Goal: Use online tool/utility: Use online tool/utility

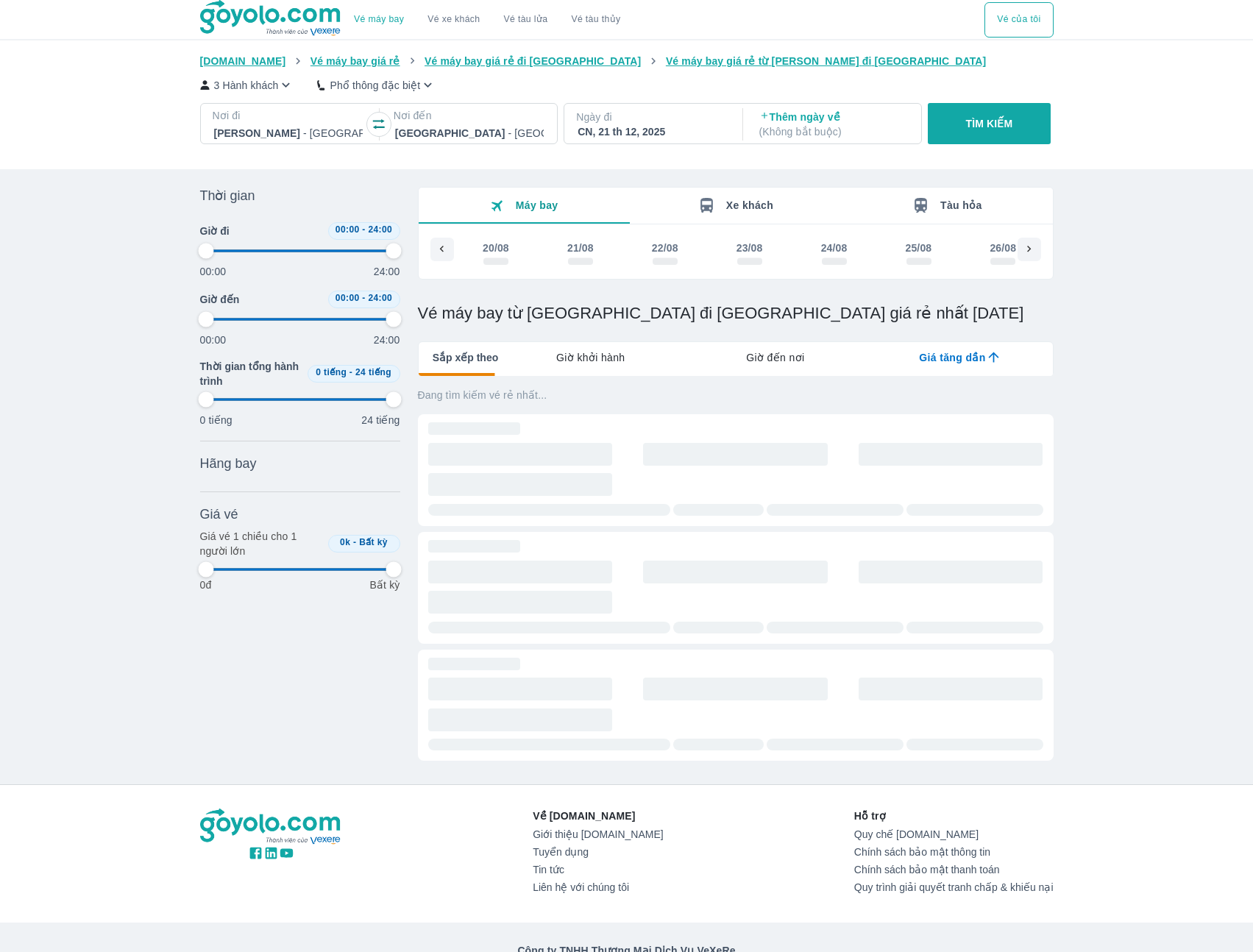
type input "97.9166666666667"
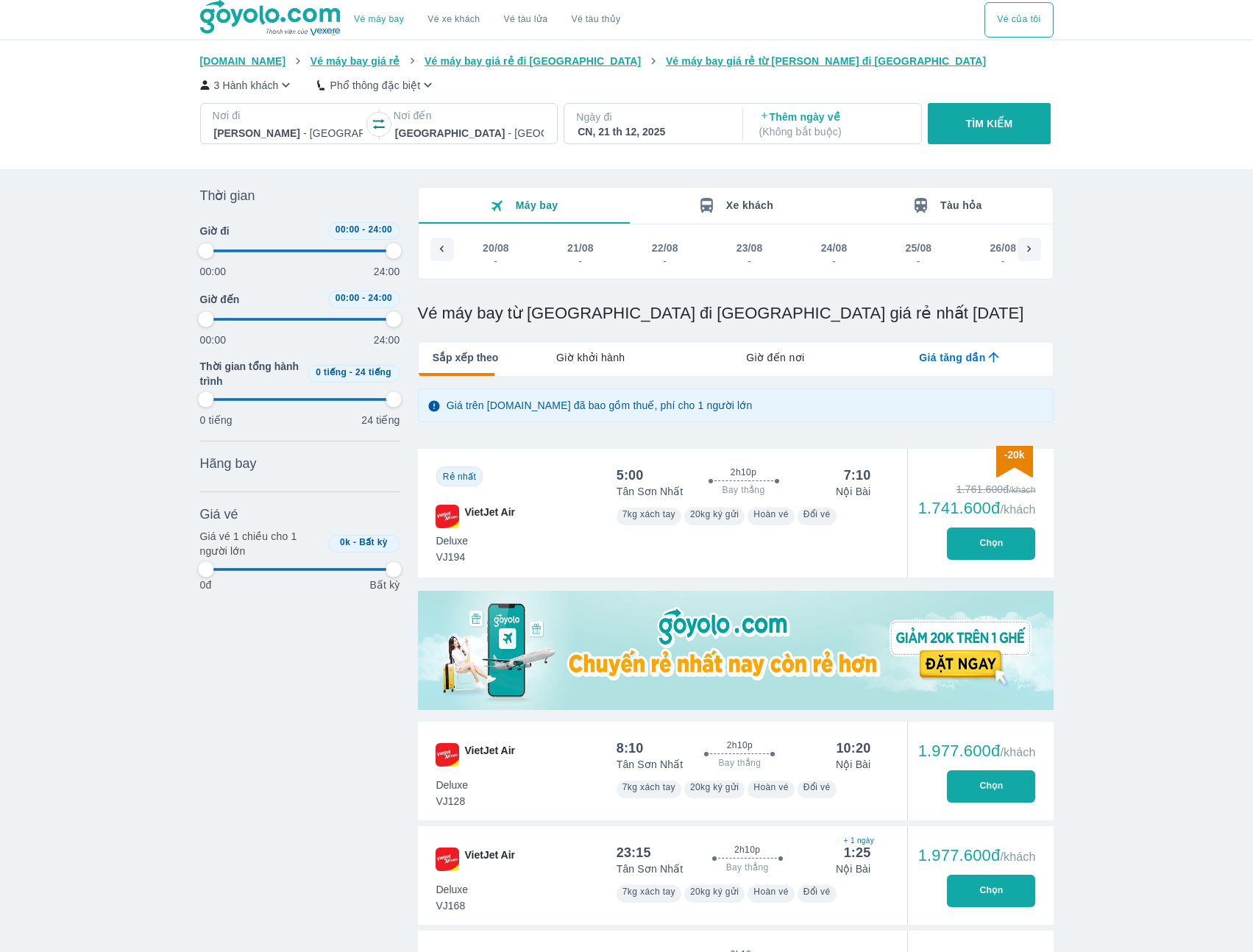
type input "97.9166666666667"
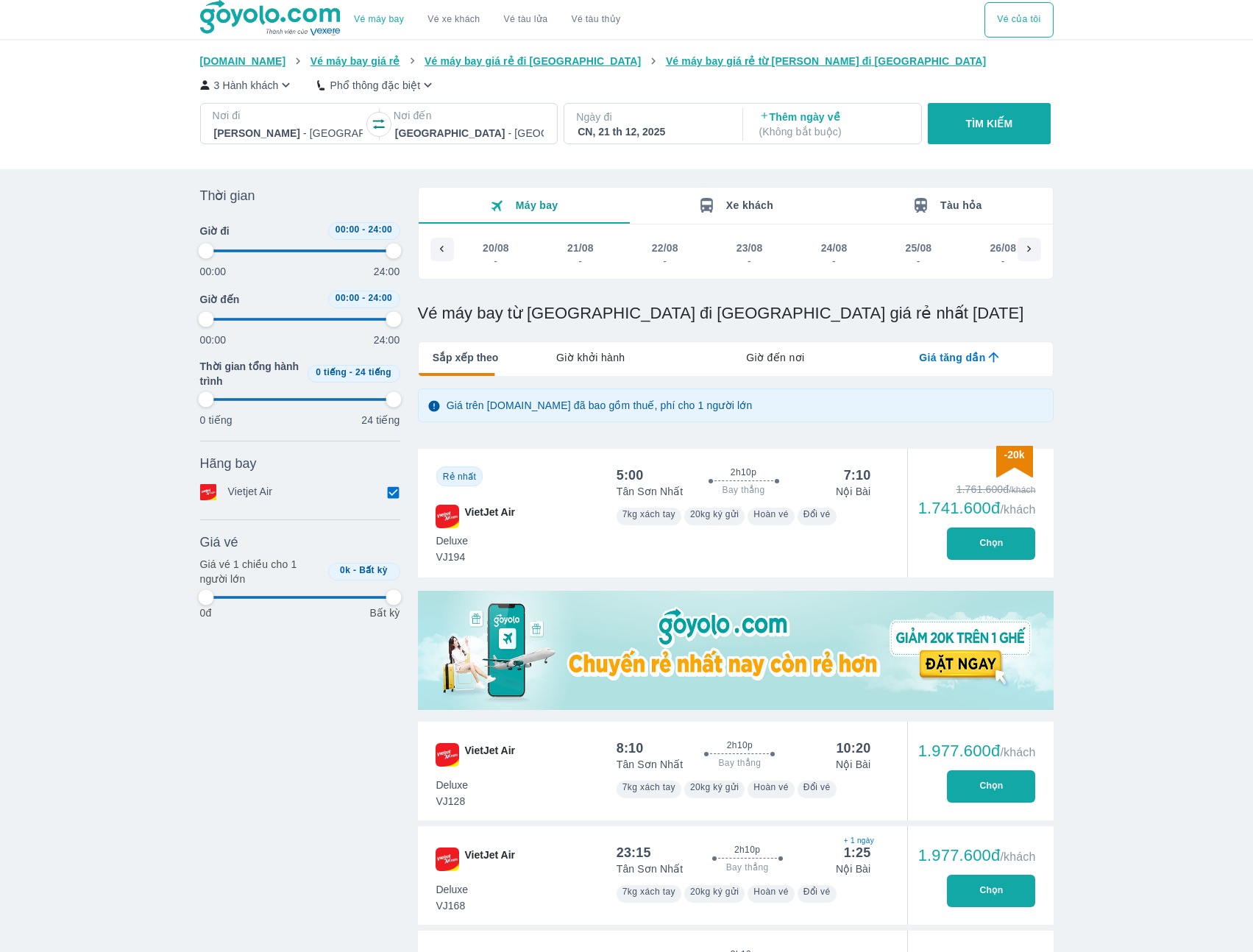
type input "97.9166666666667"
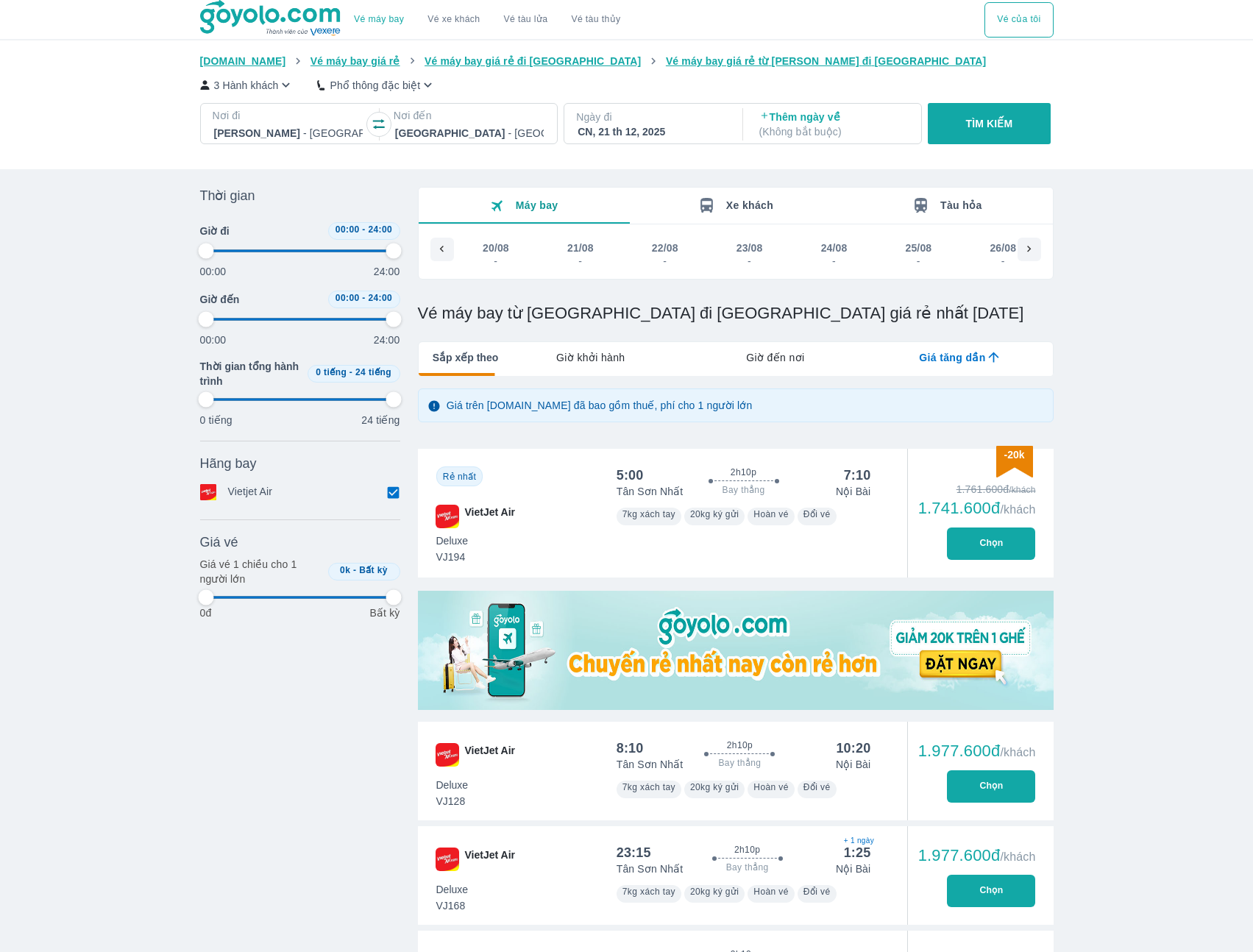
type input "97.9166666666667"
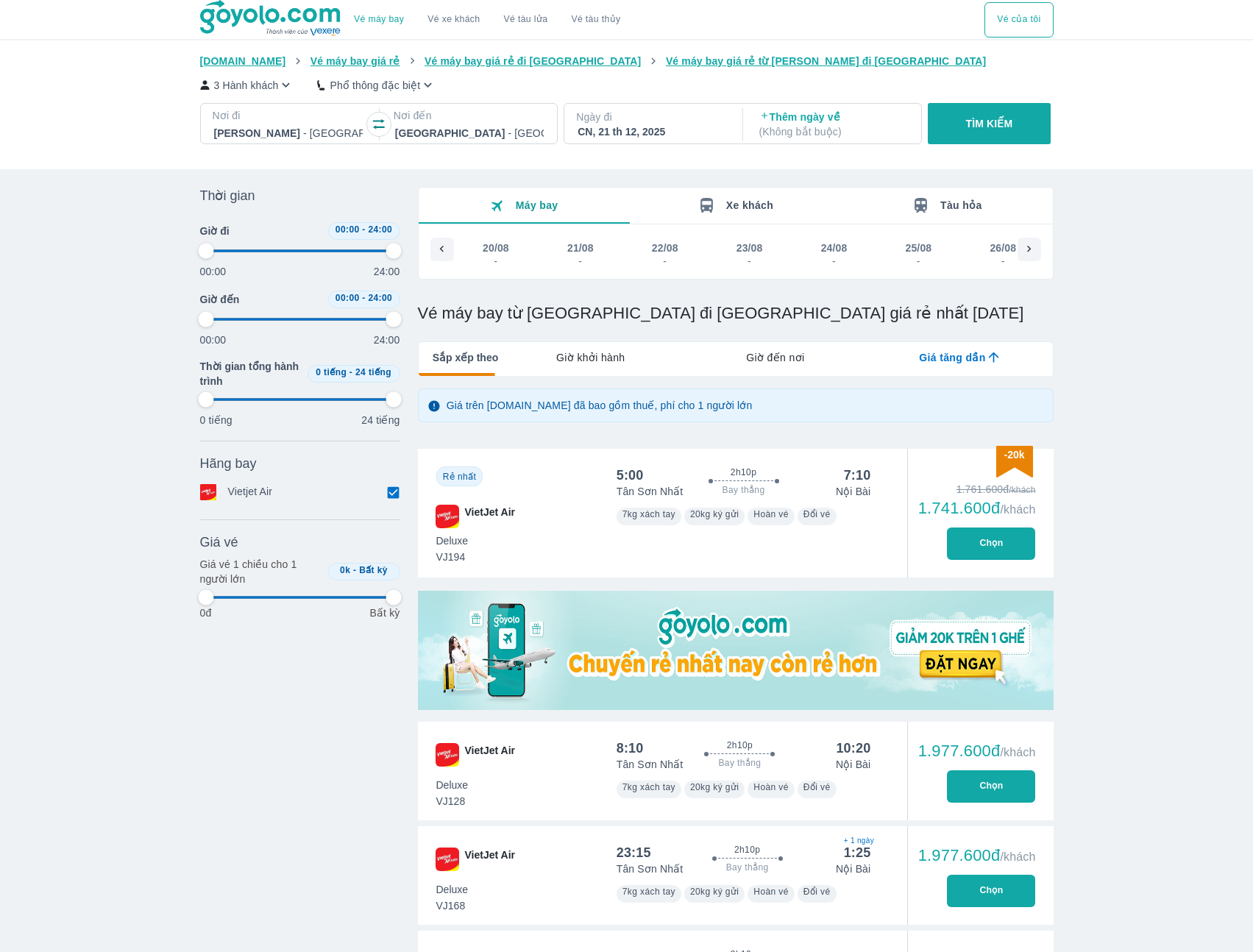
type input "97.9166666666667"
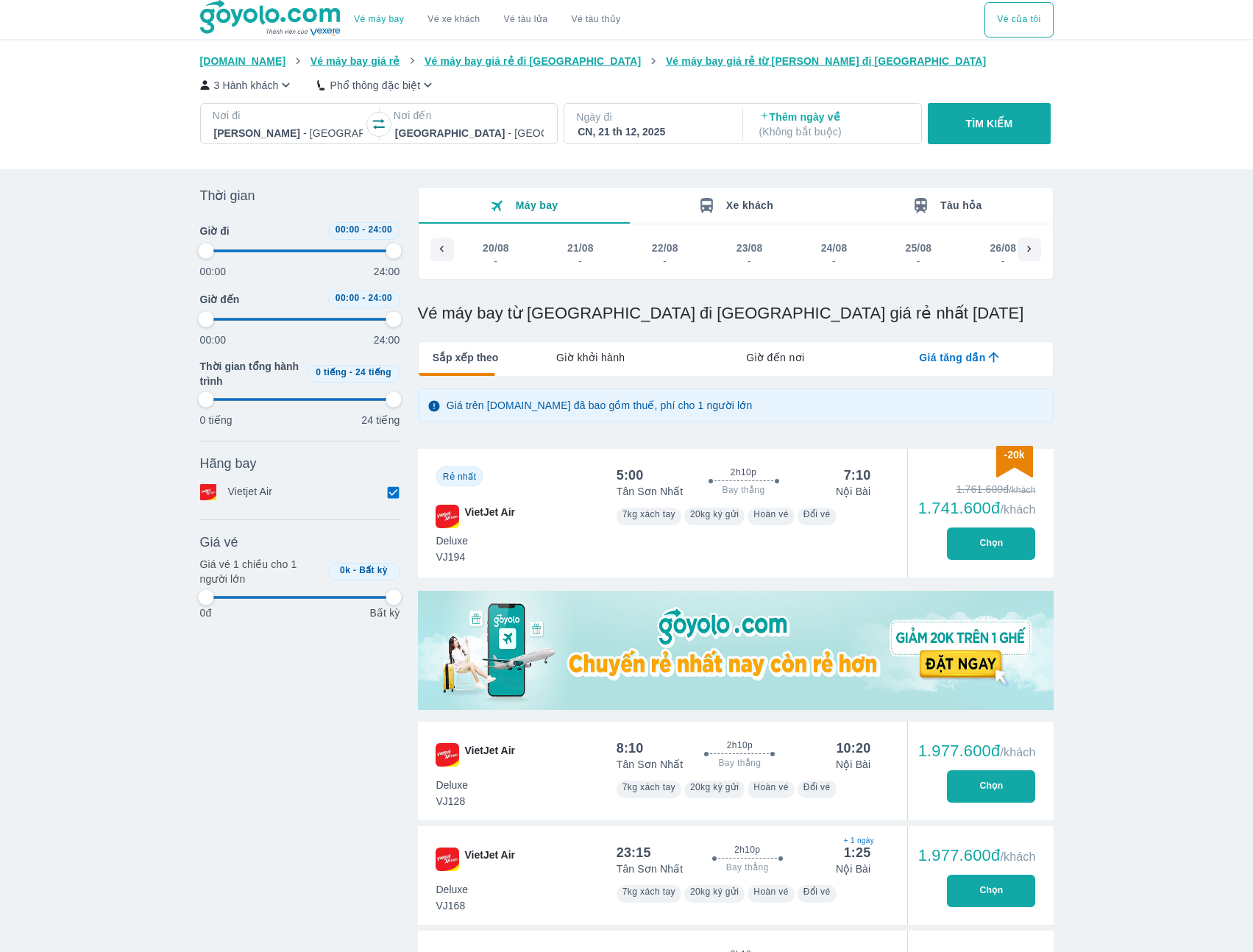
type input "97.9166666666667"
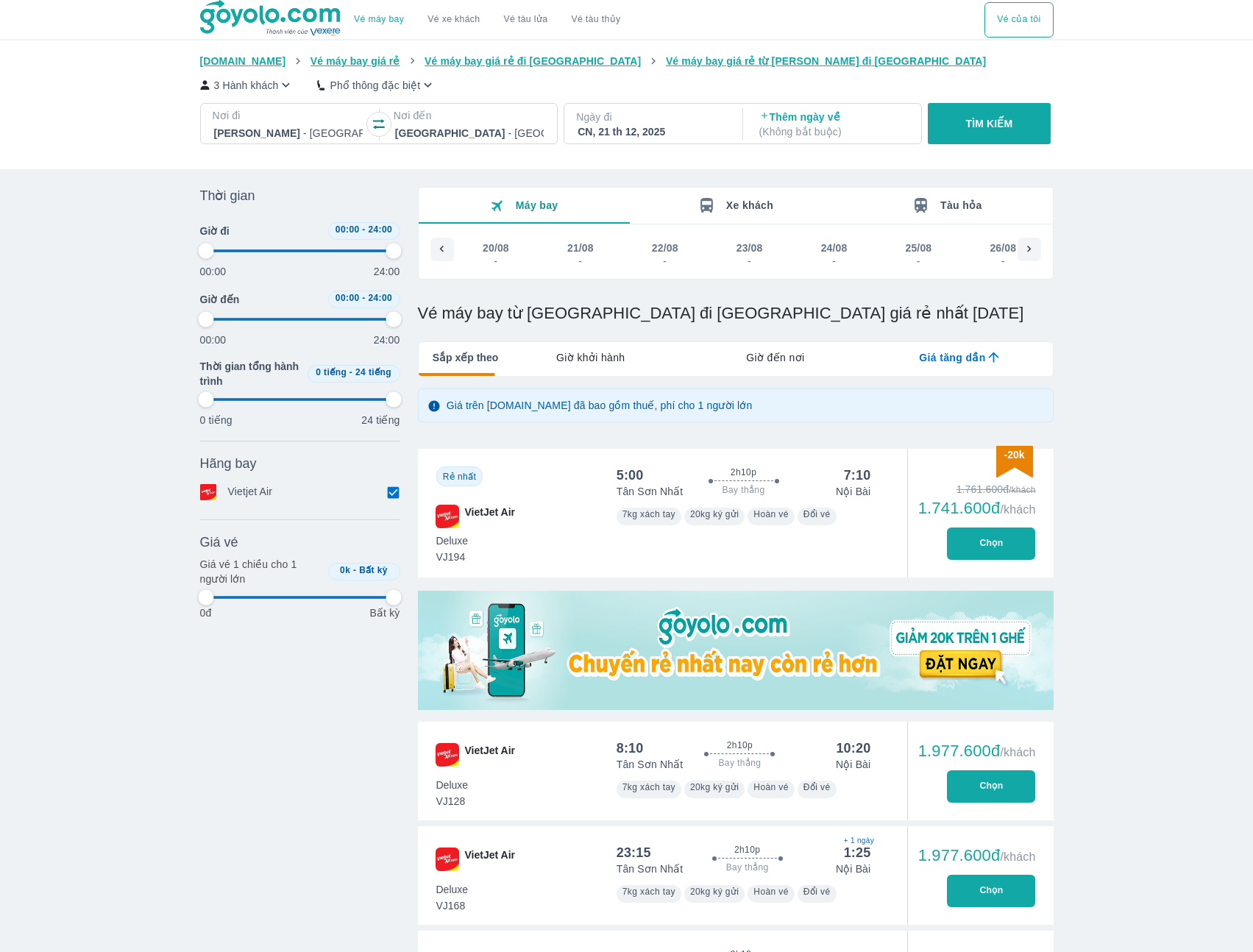
type input "97.9166666666667"
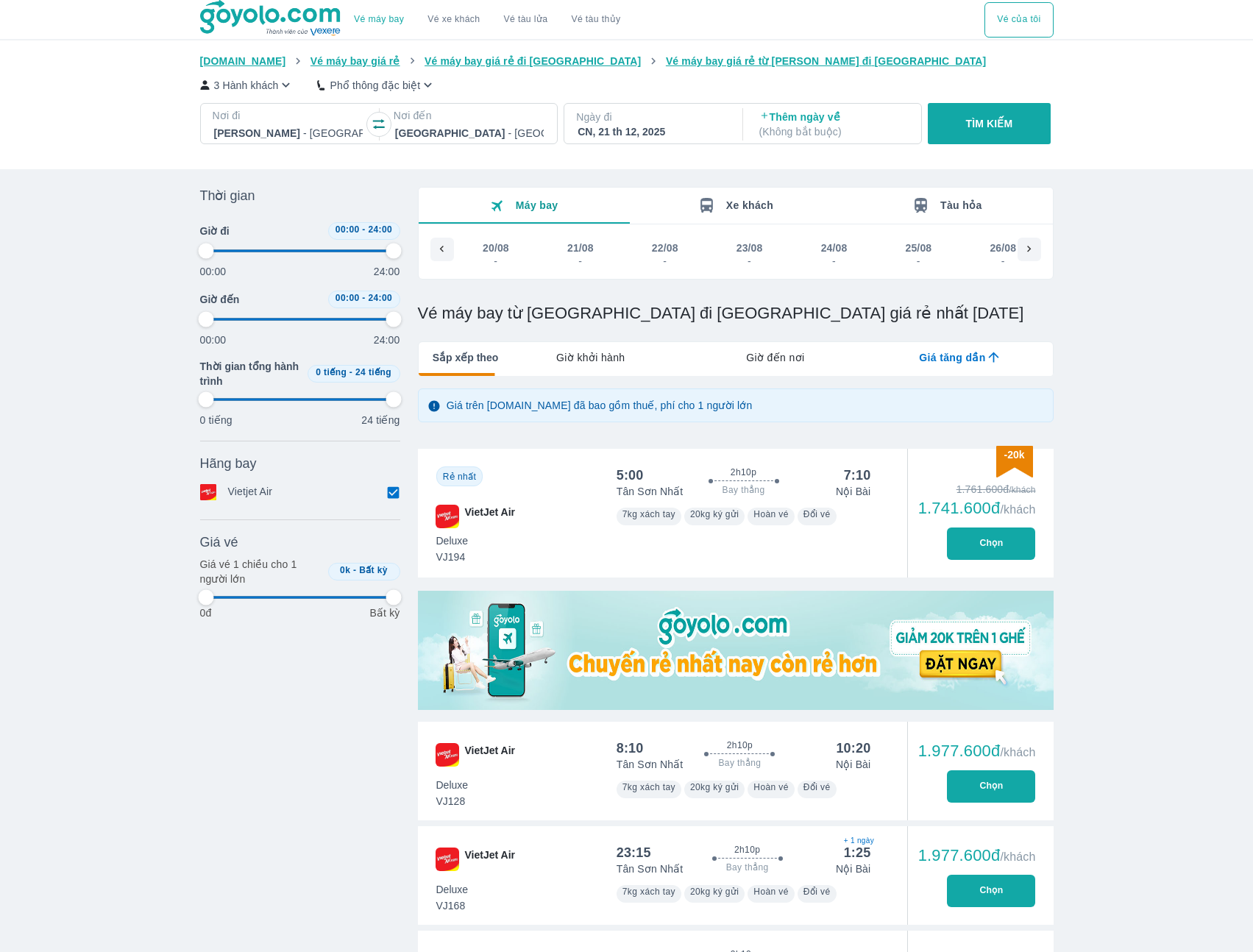
type input "97.9166666666667"
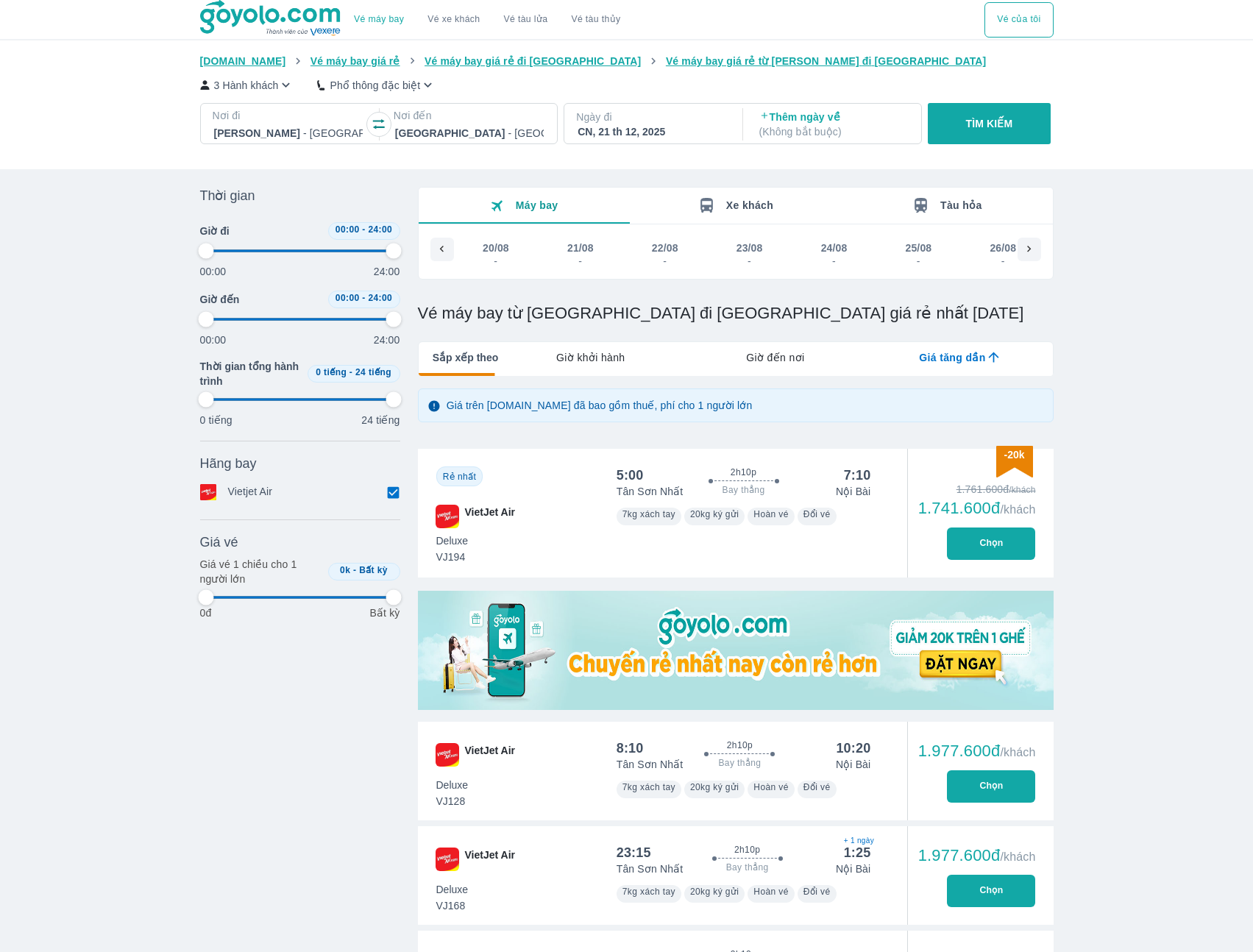
type input "97.9166666666667"
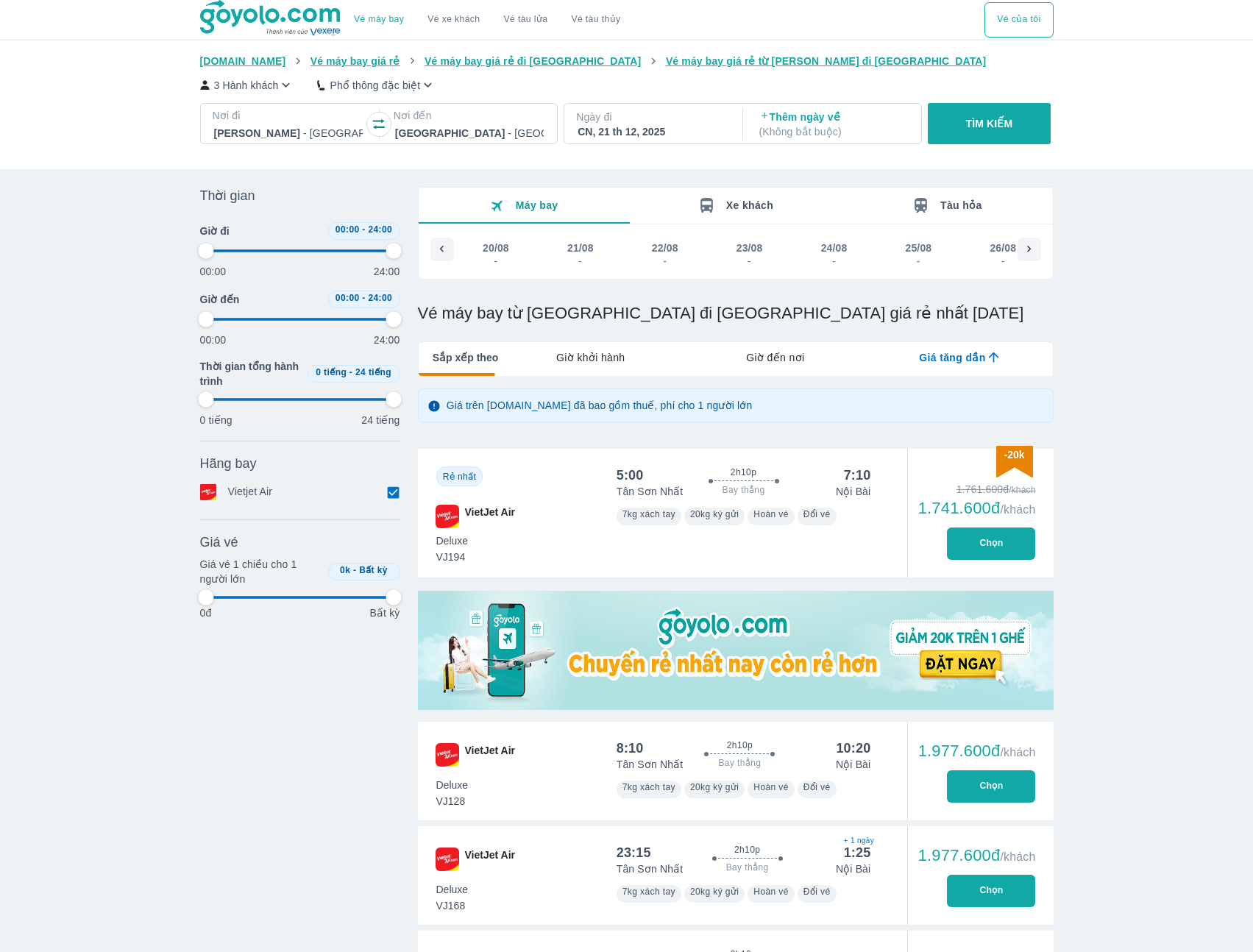
type input "97.9166666666667"
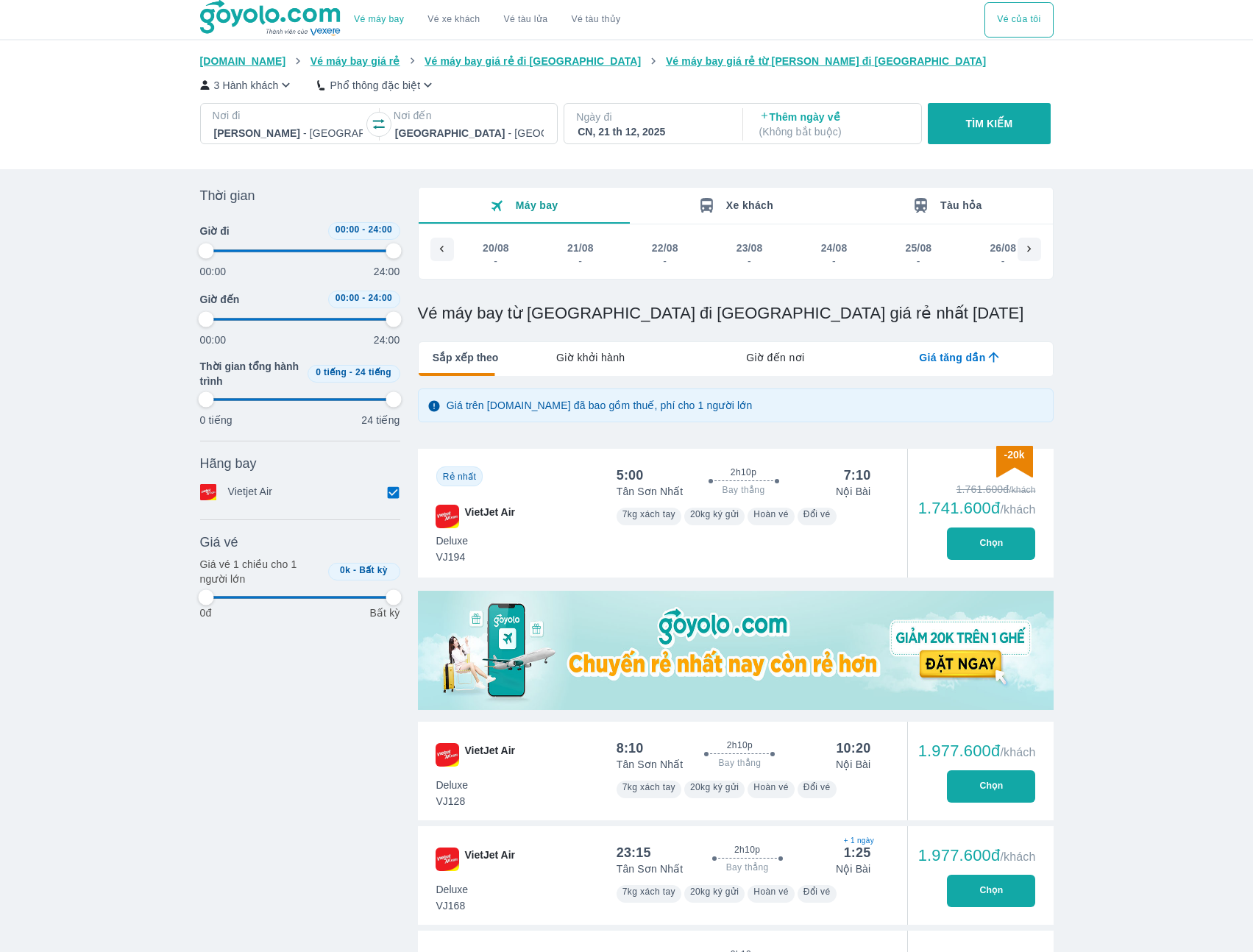
type input "97.9166666666667"
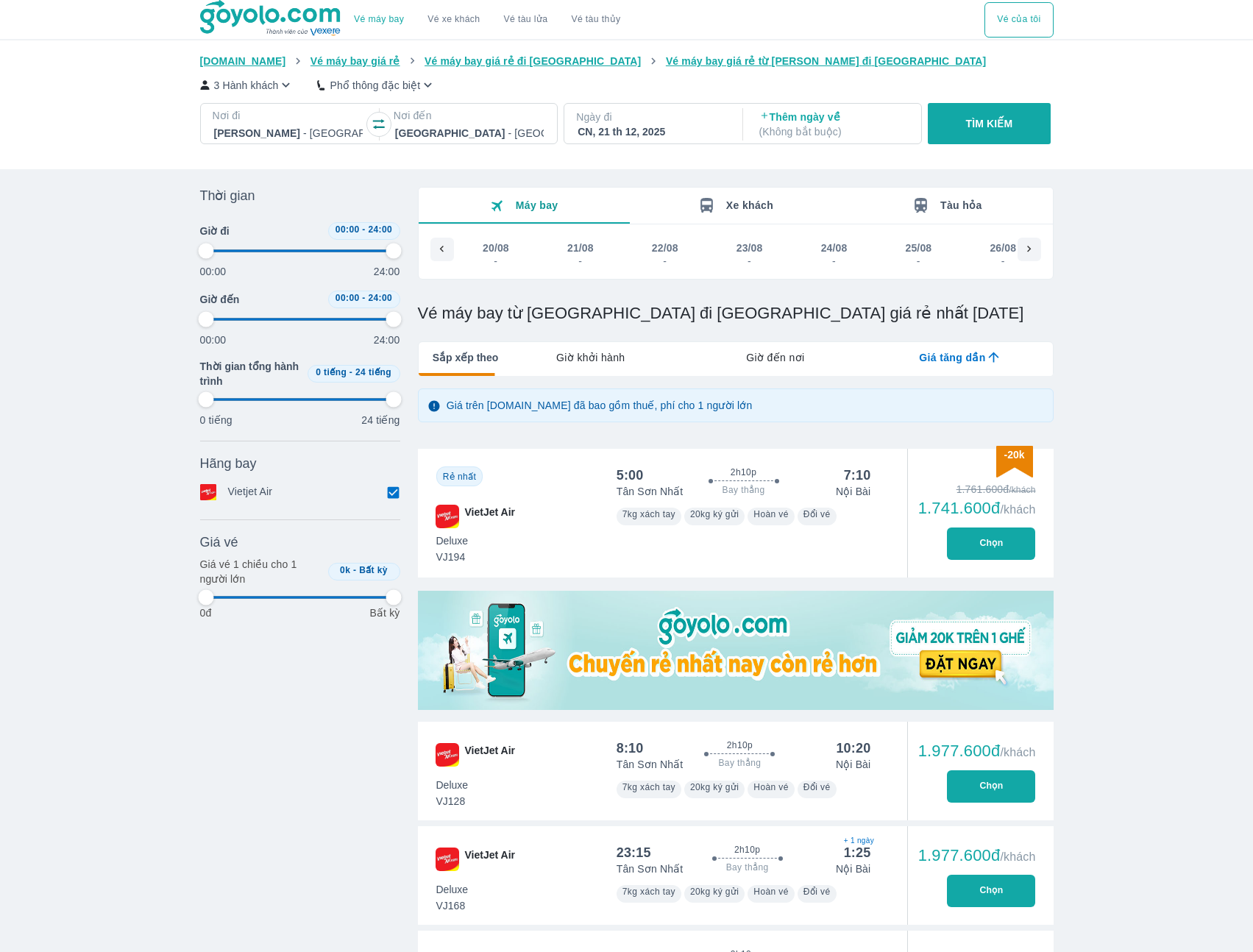
type input "97.9166666666667"
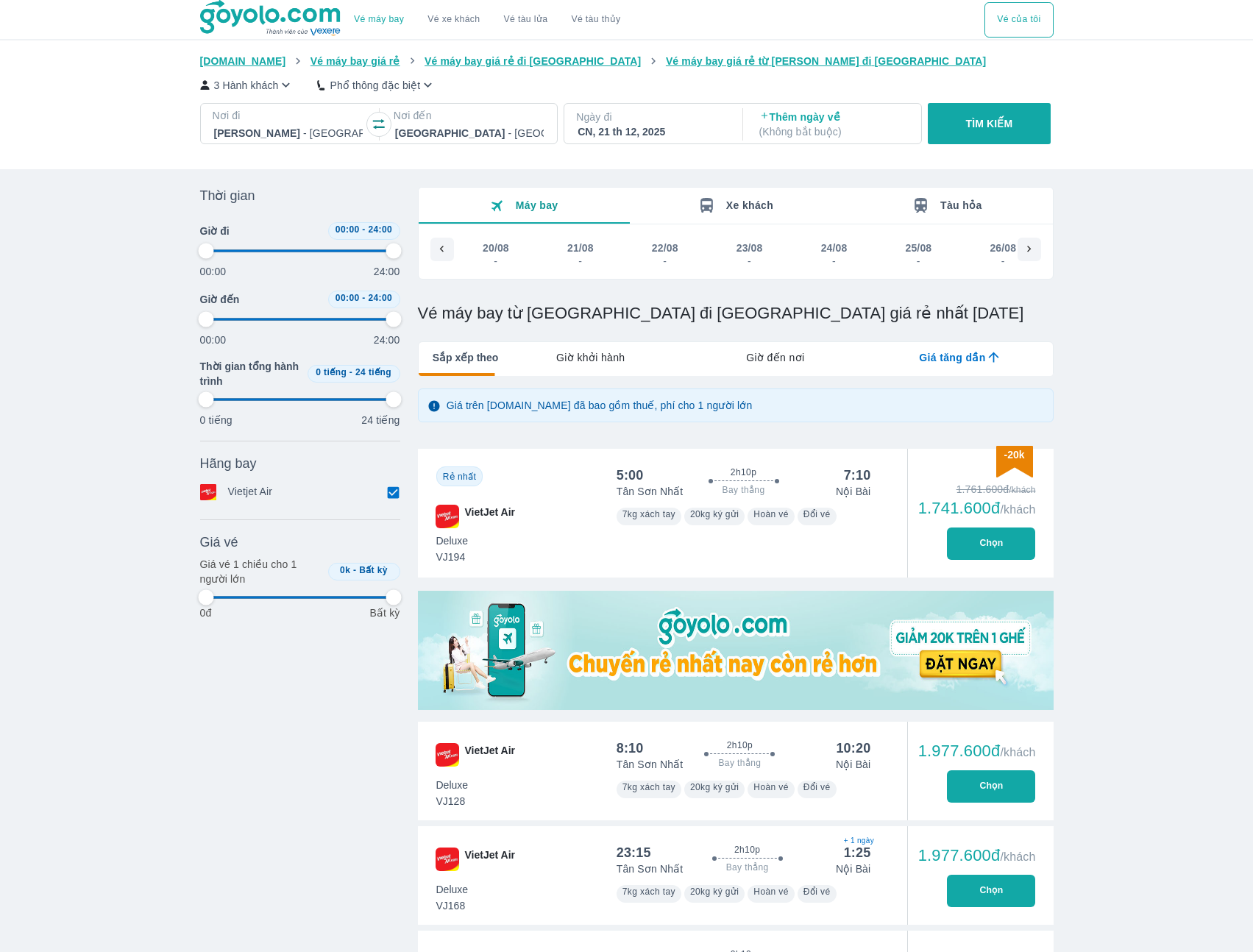
type input "97.9166666666667"
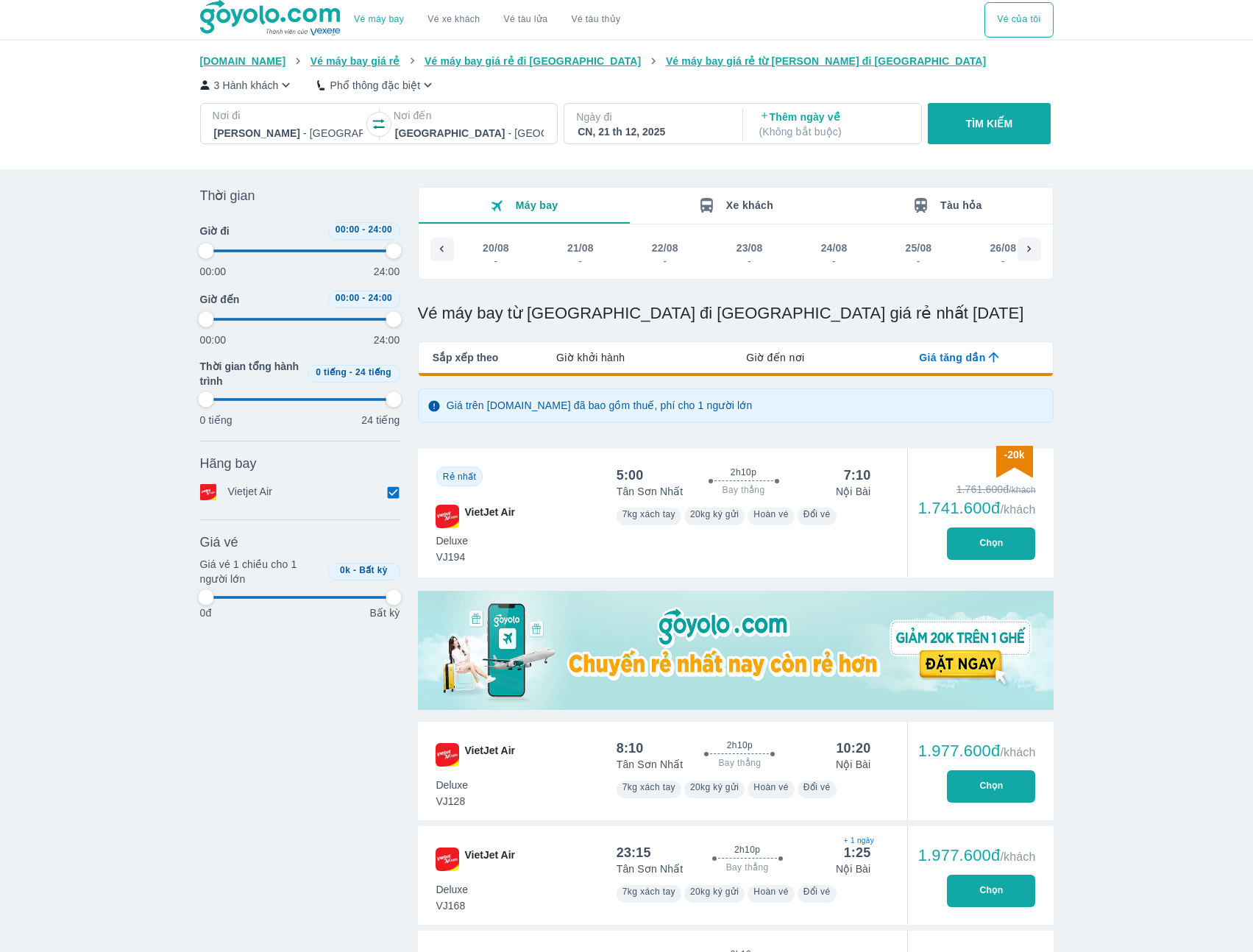
type input "97.9166666666667"
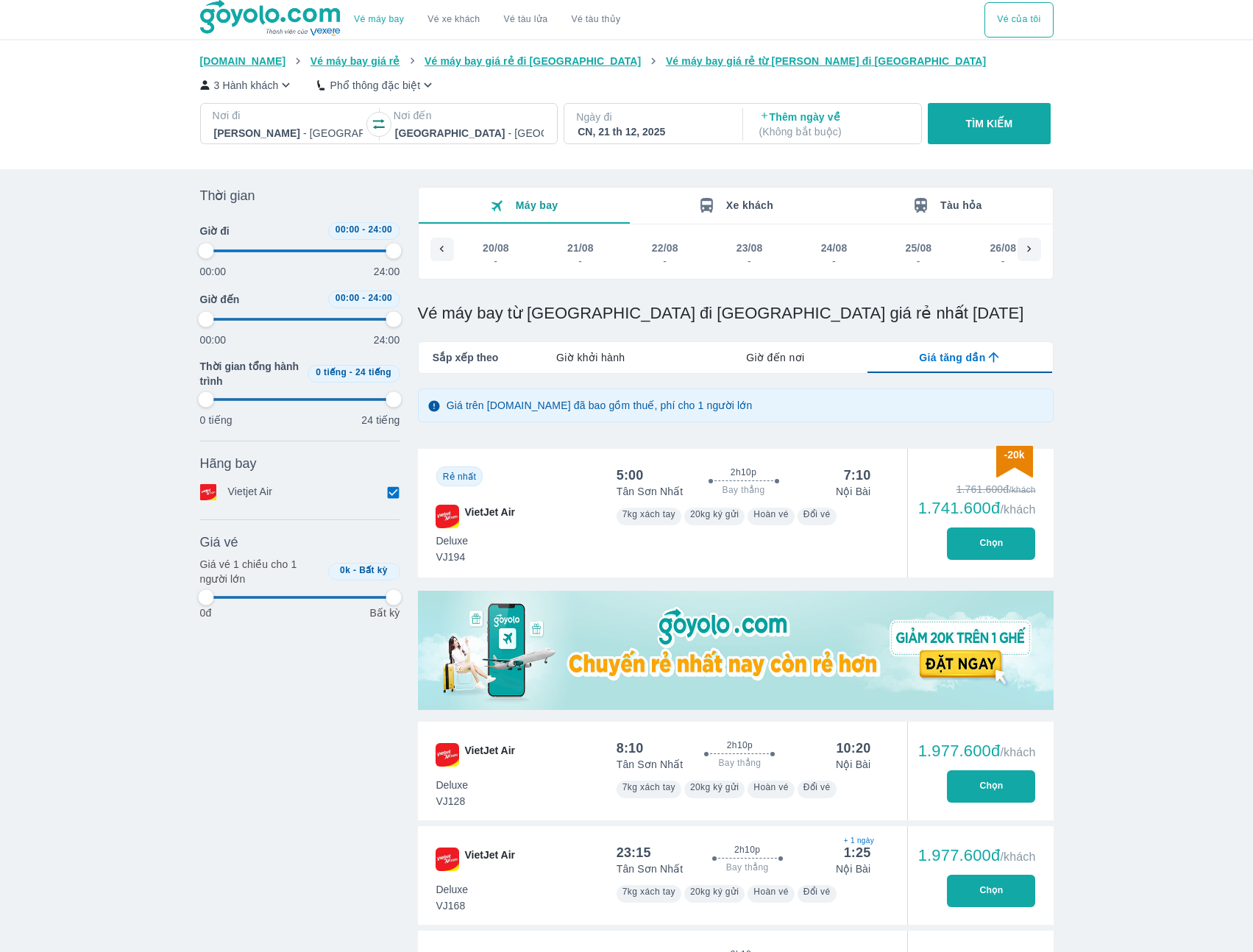
type input "97.9166666666667"
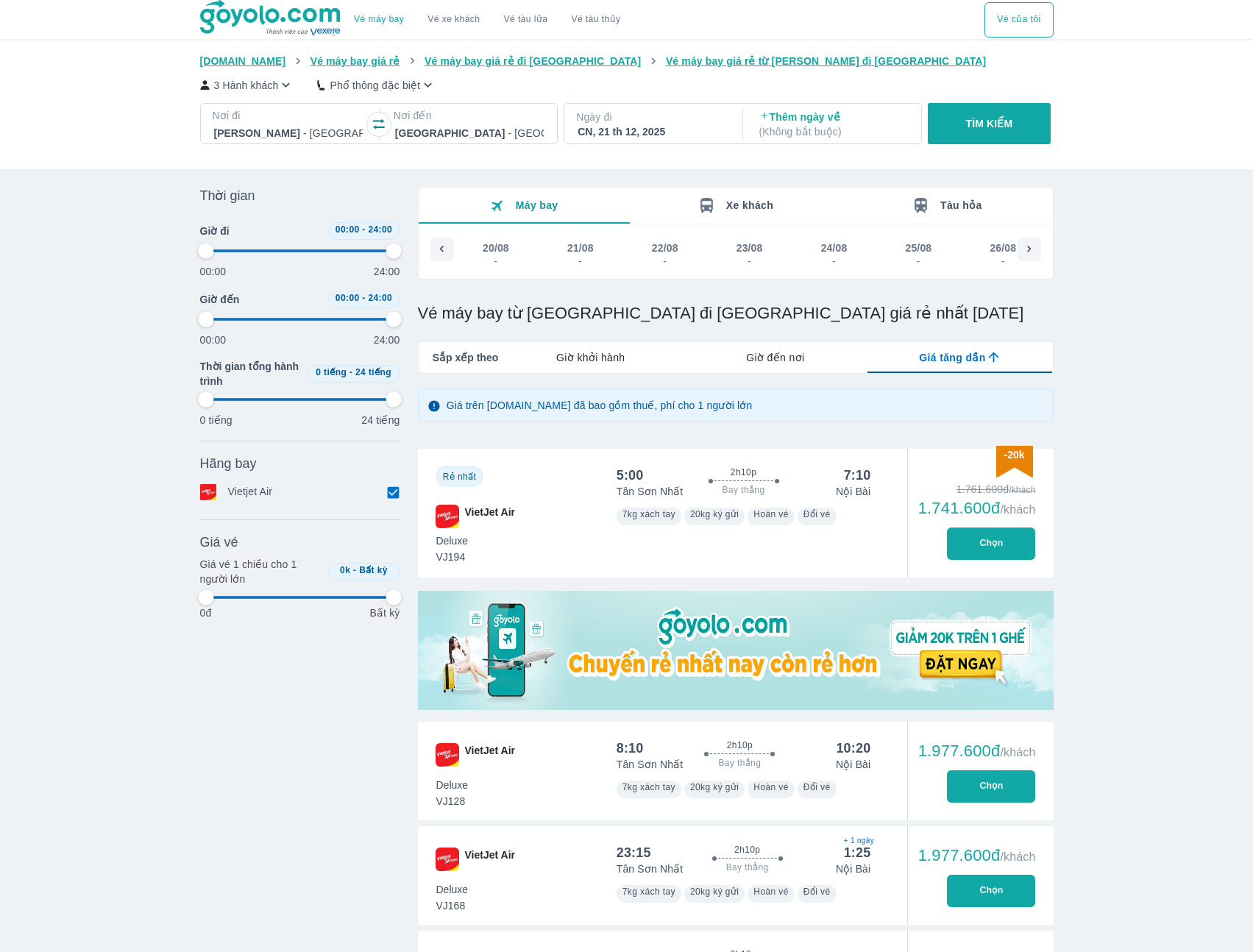
type input "97.9166666666667"
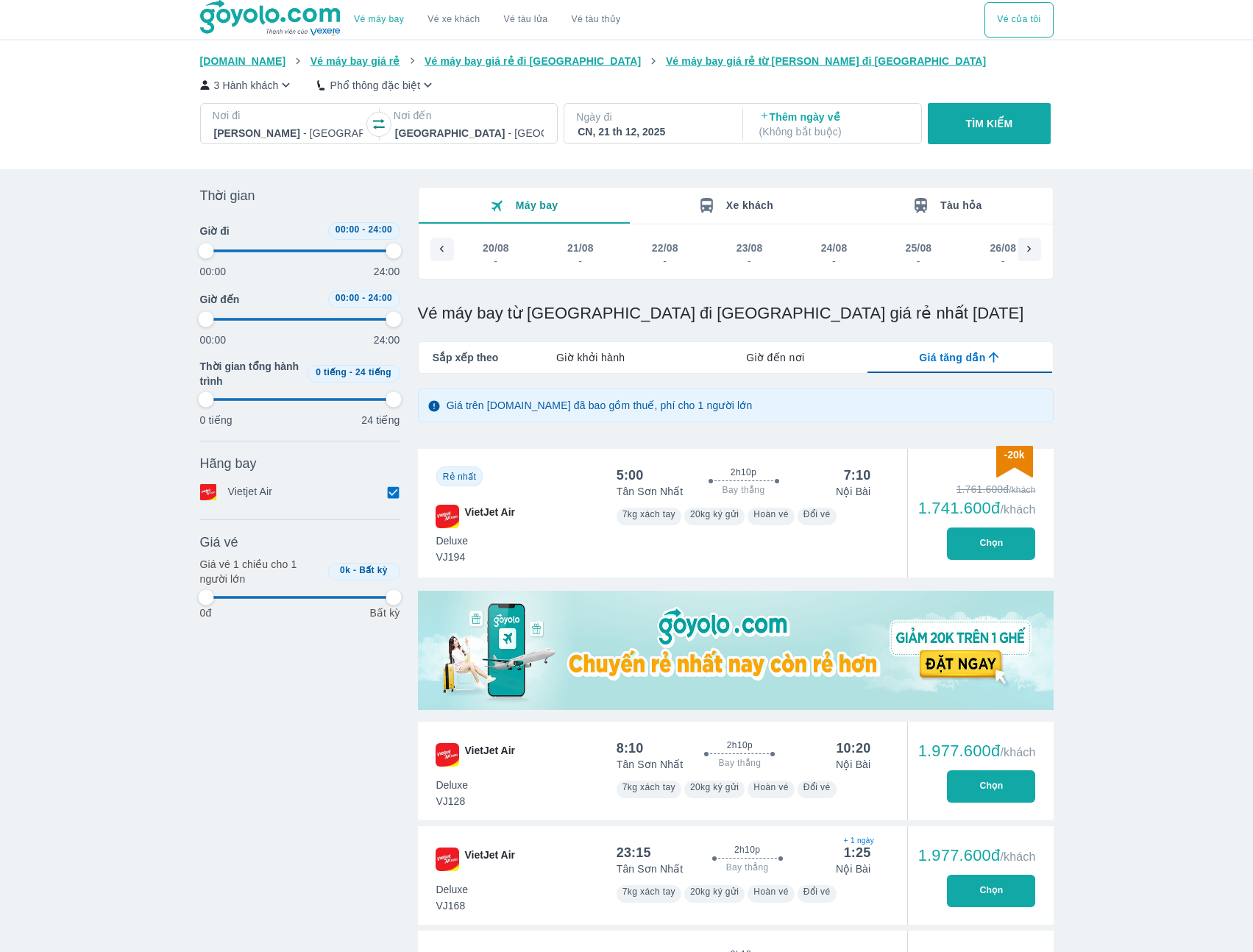
type input "97.9166666666667"
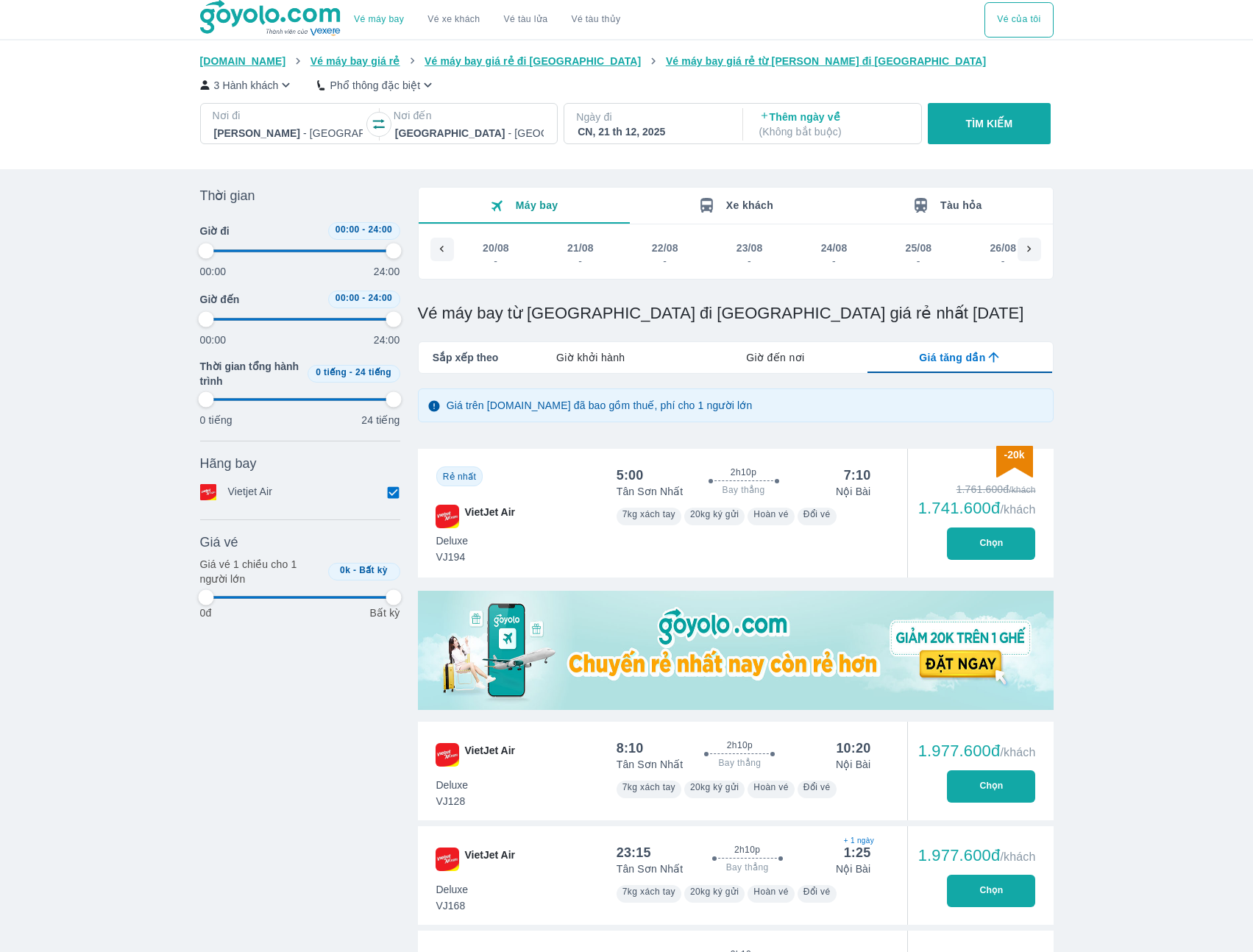
type input "97.9166666666667"
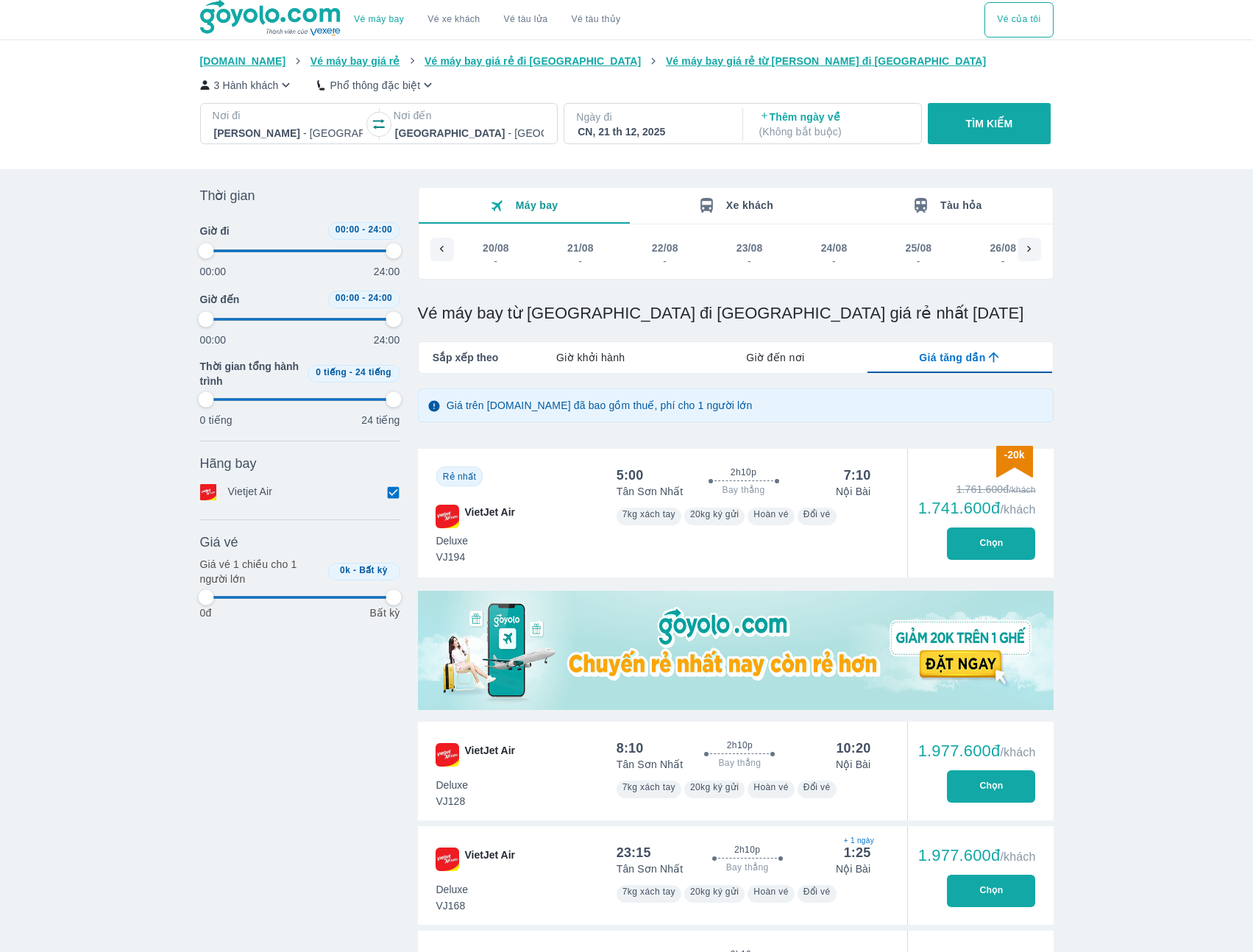
type input "97.9166666666667"
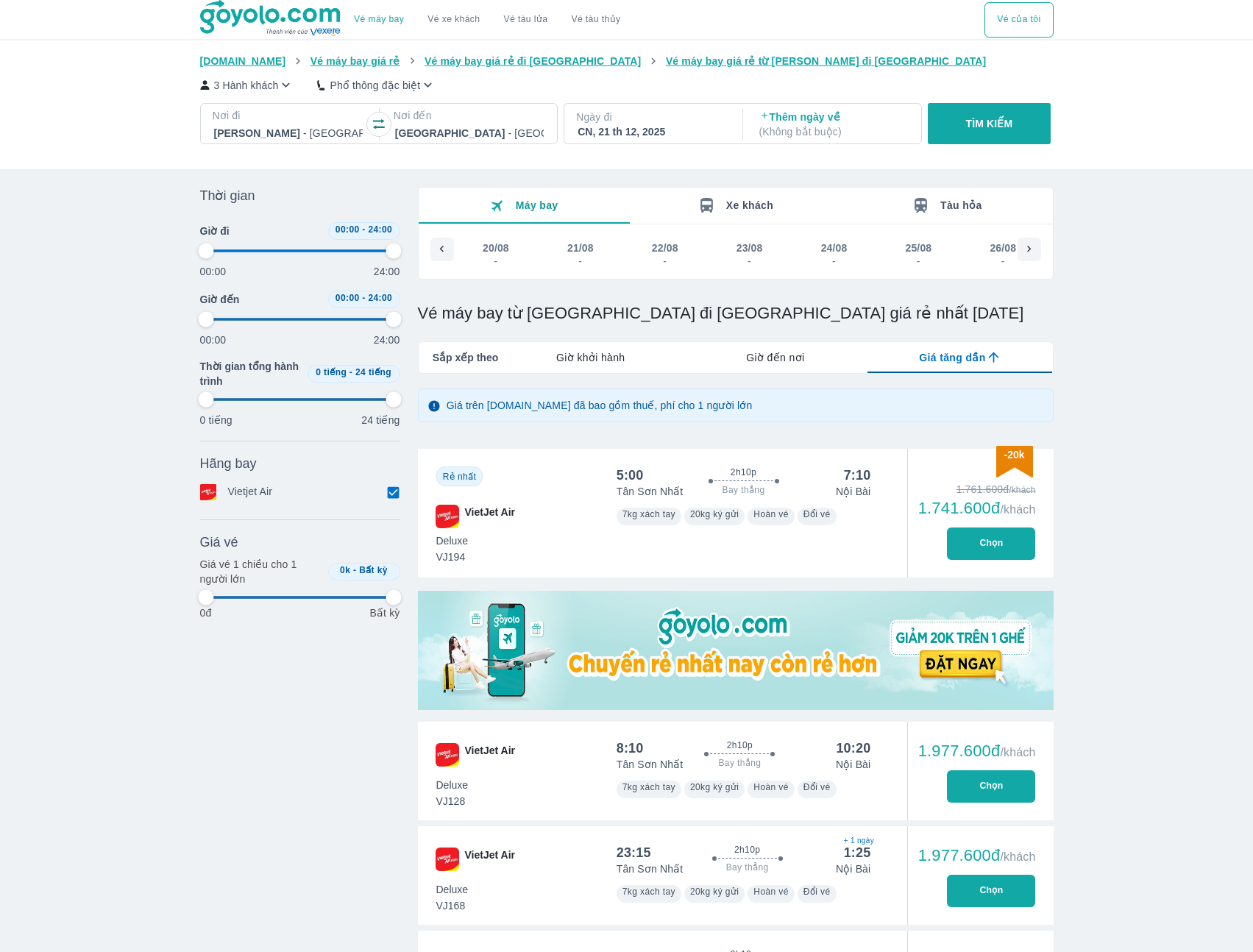
type input "97.9166666666667"
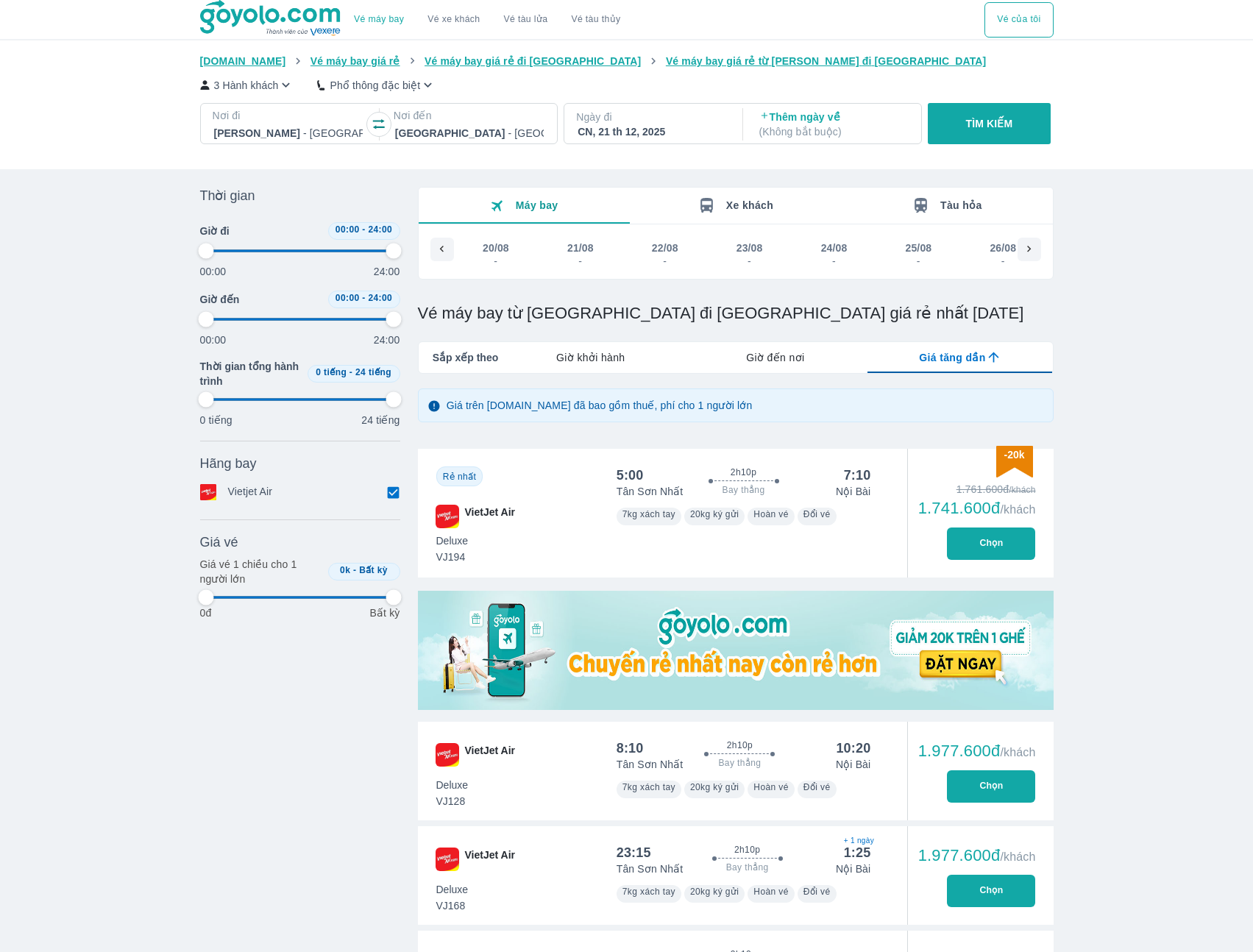
type input "97.9166666666667"
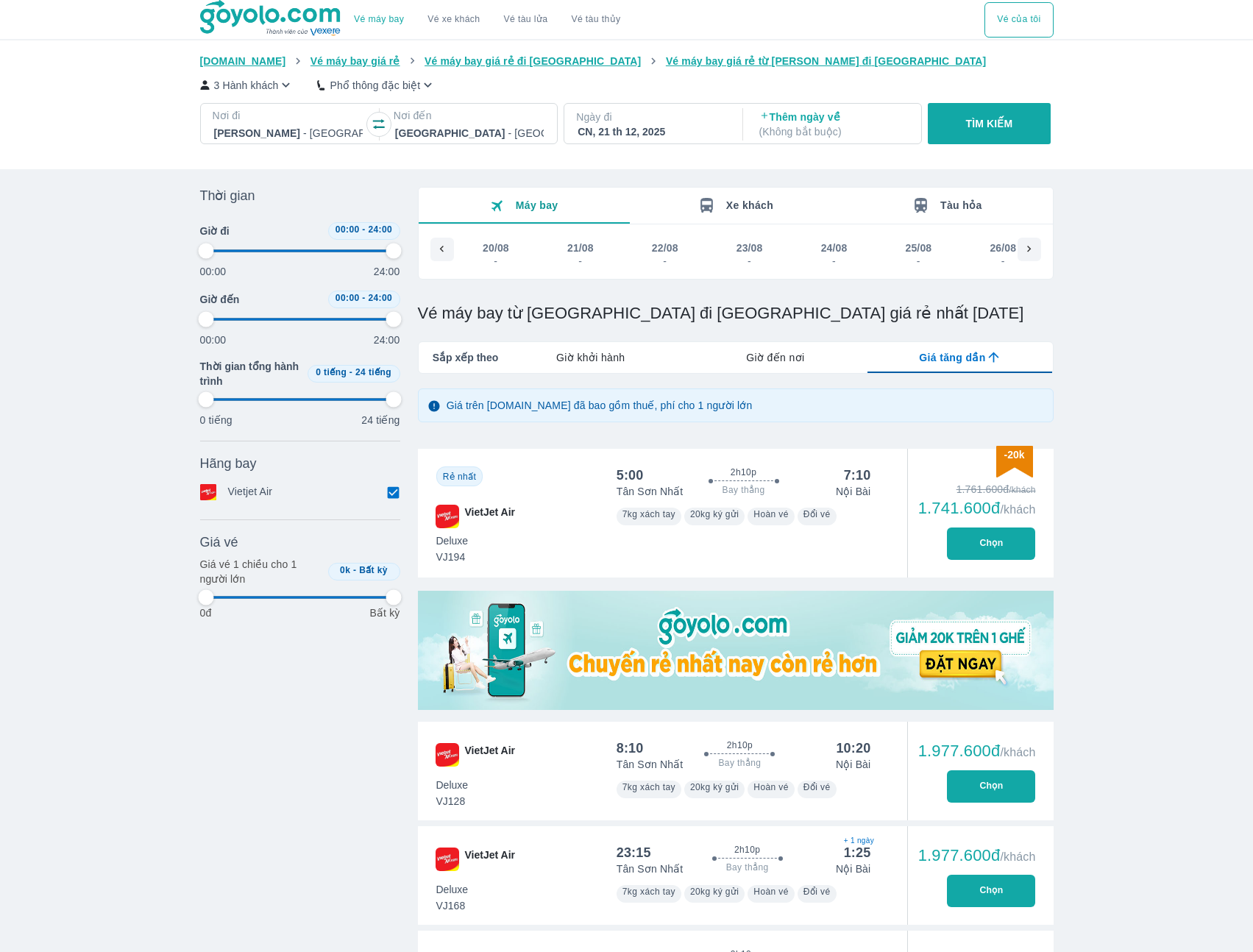
type input "97.9166666666667"
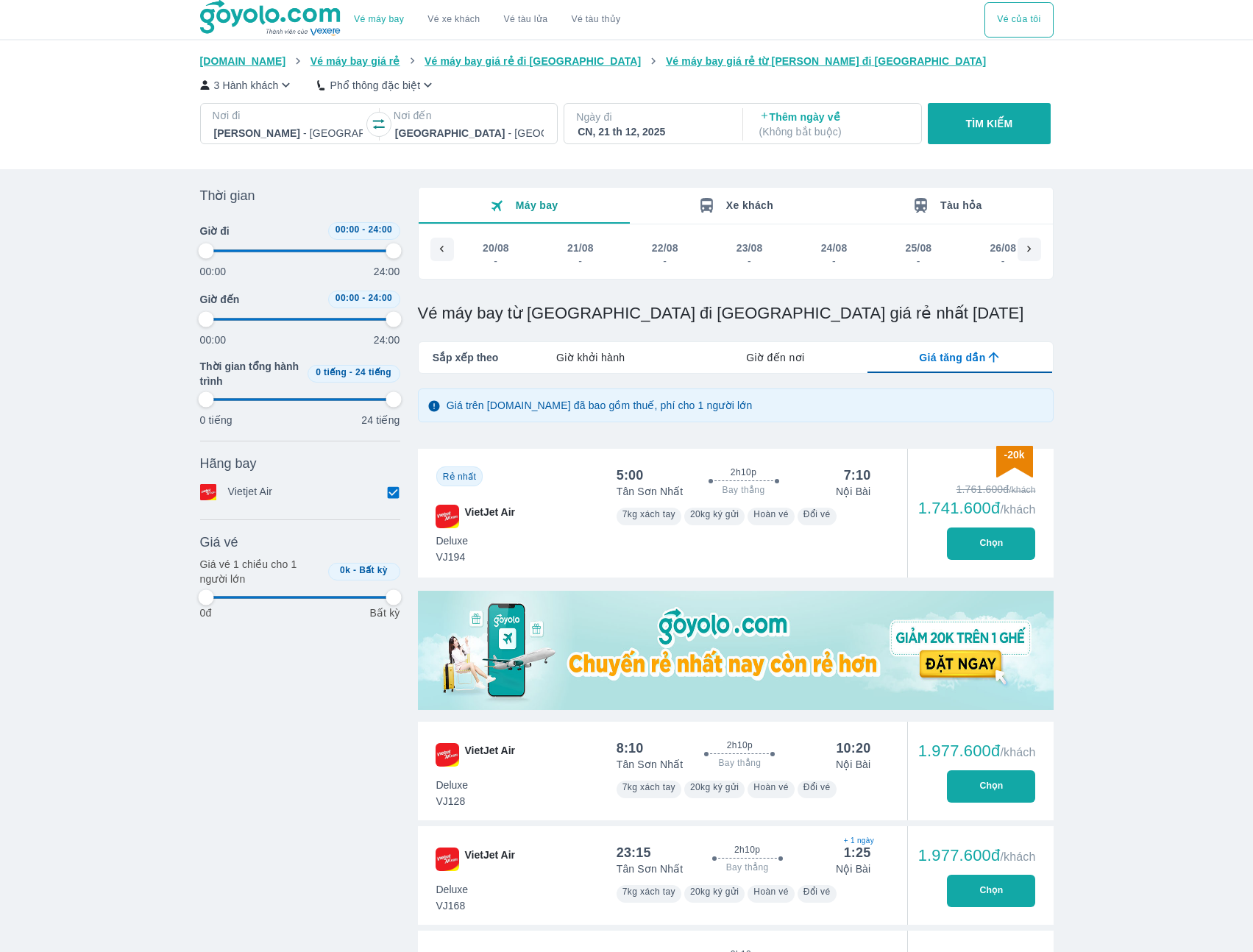
type input "97.9166666666667"
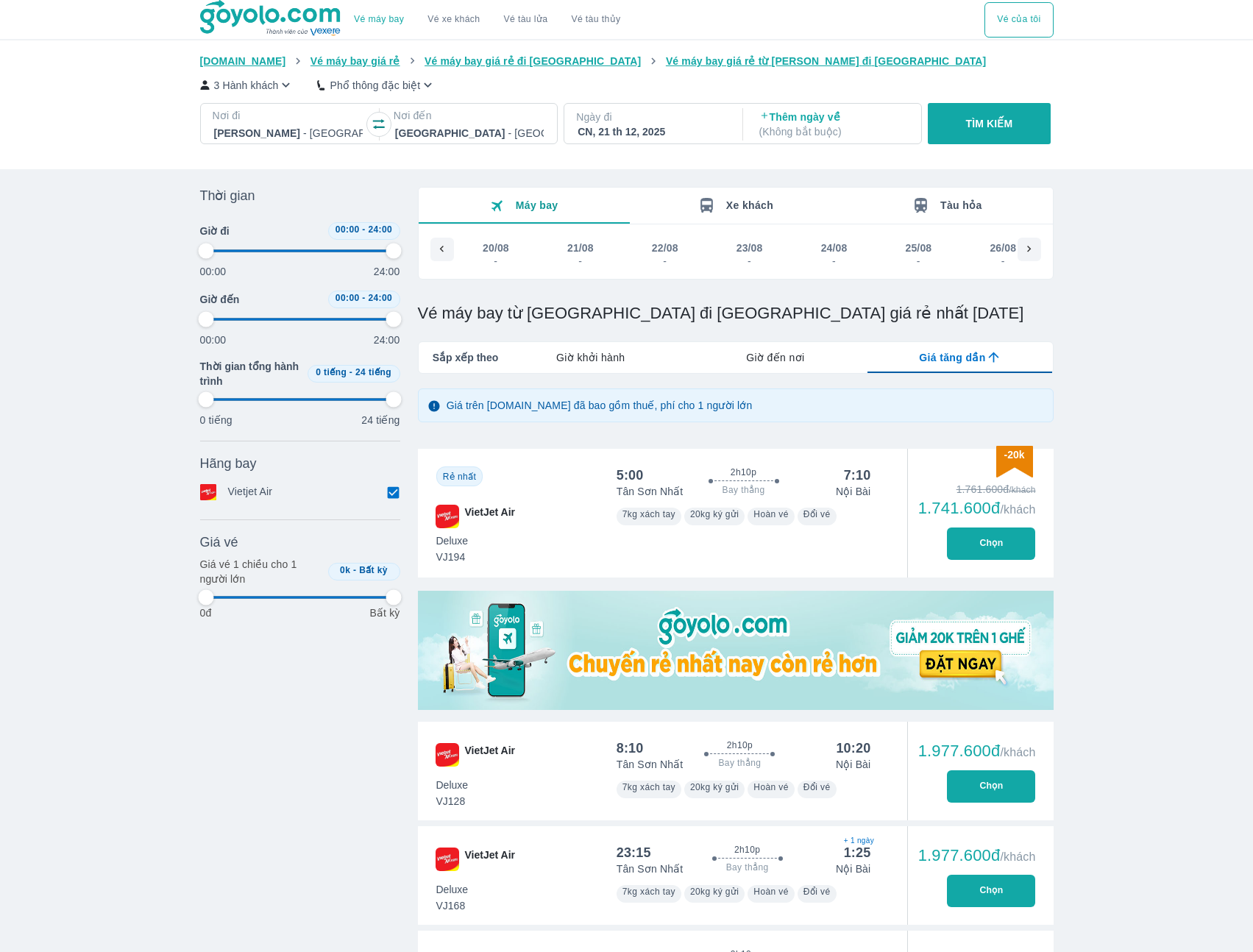
type input "97.9166666666667"
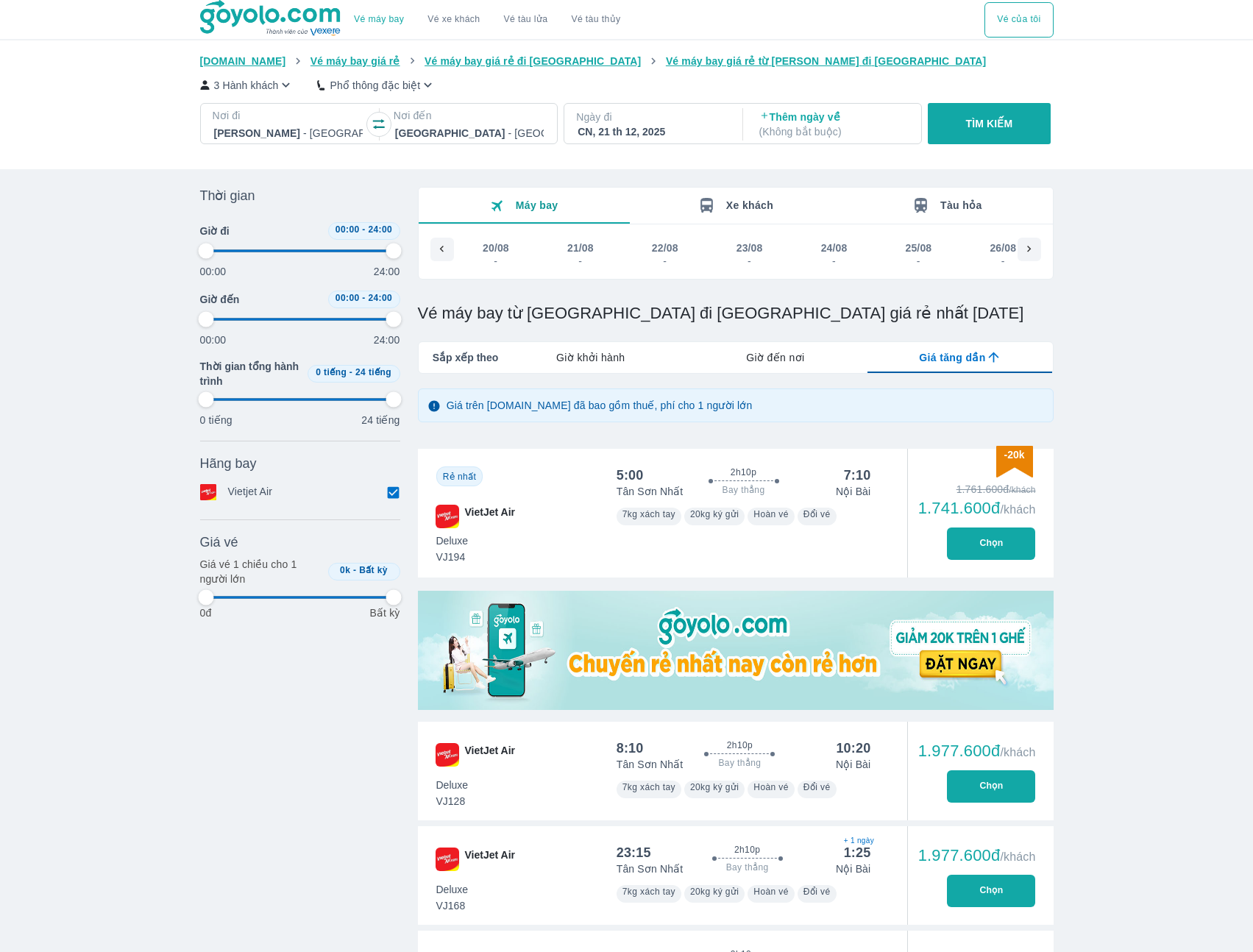
type input "97.9166666666667"
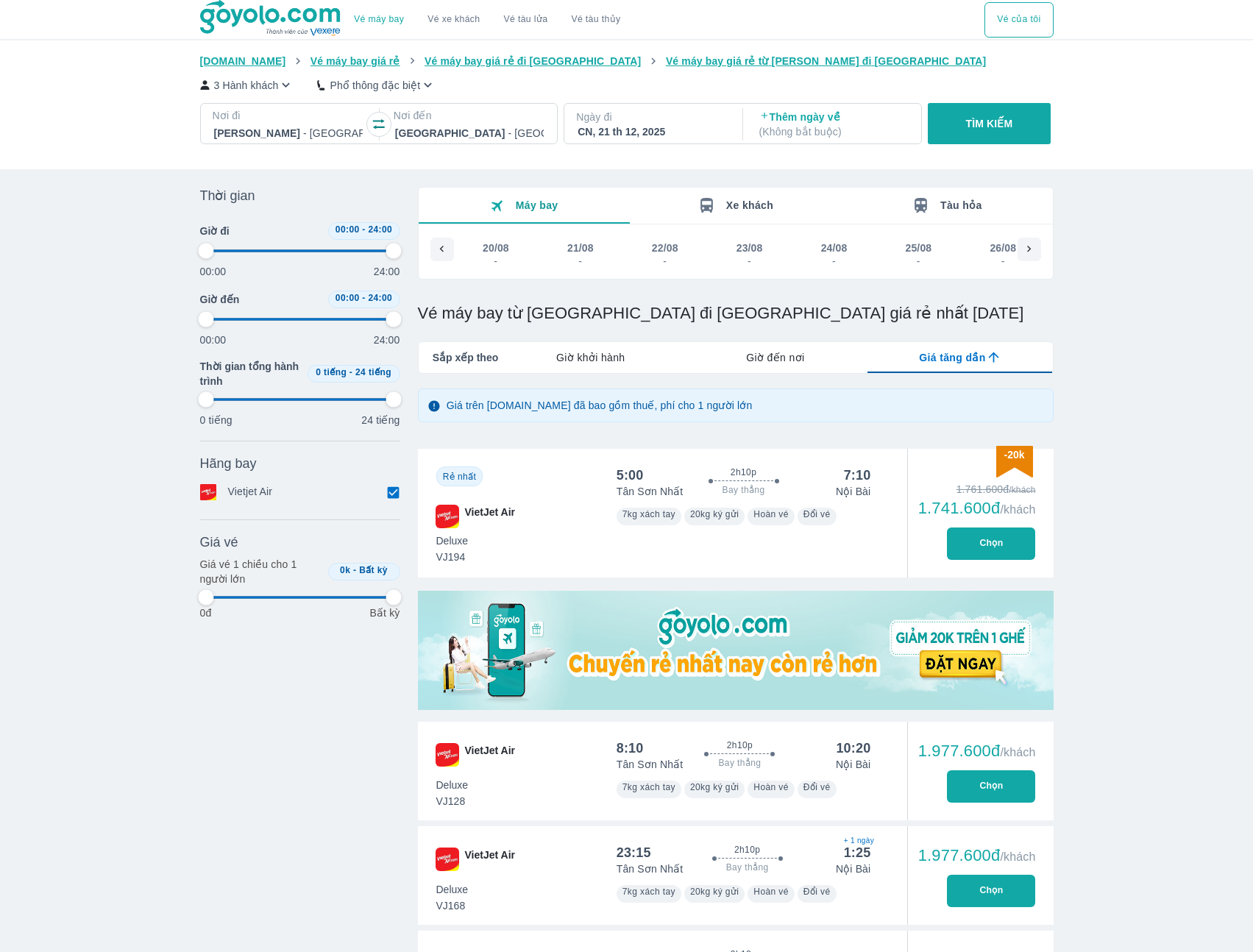
type input "97.9166666666667"
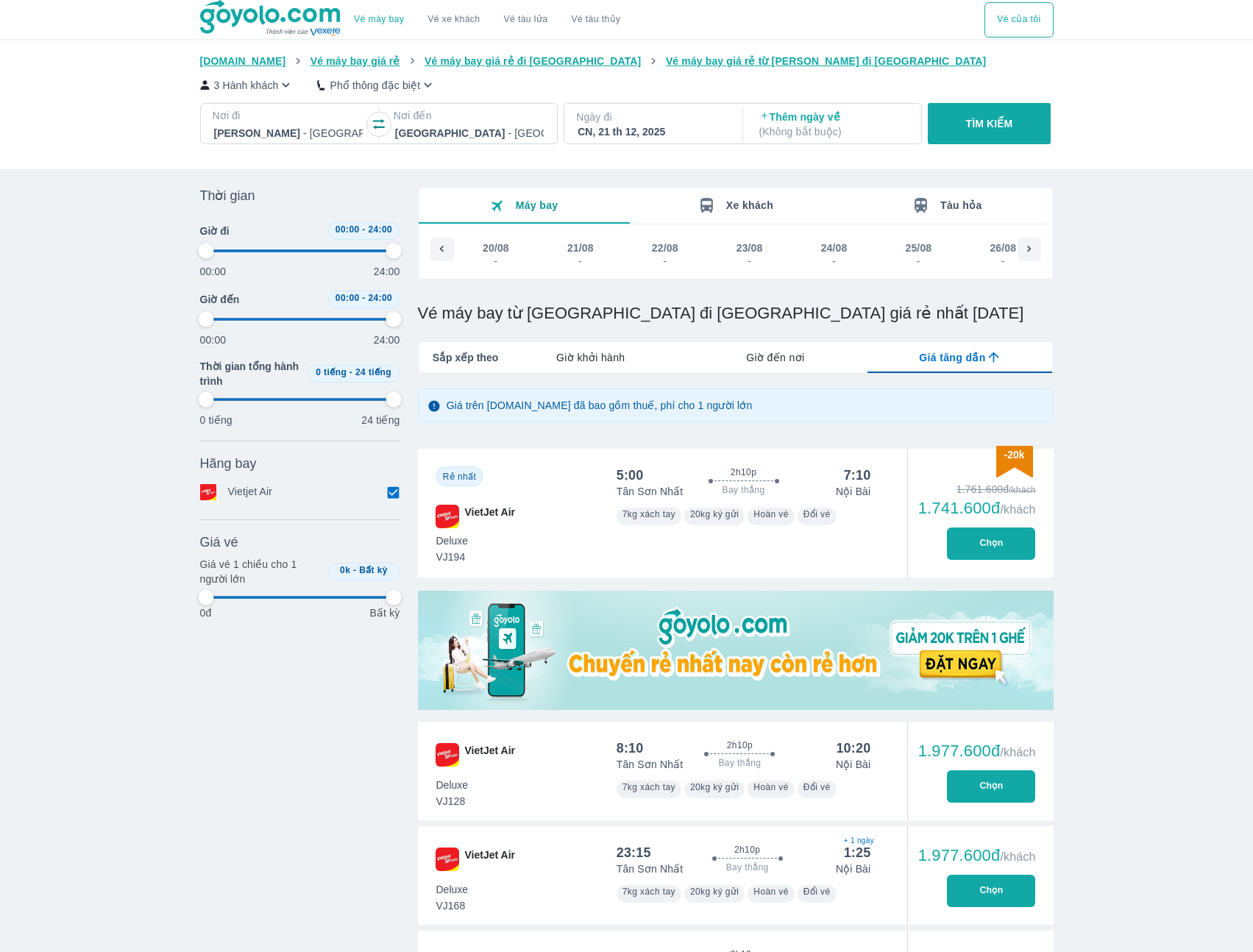
type input "97.9166666666667"
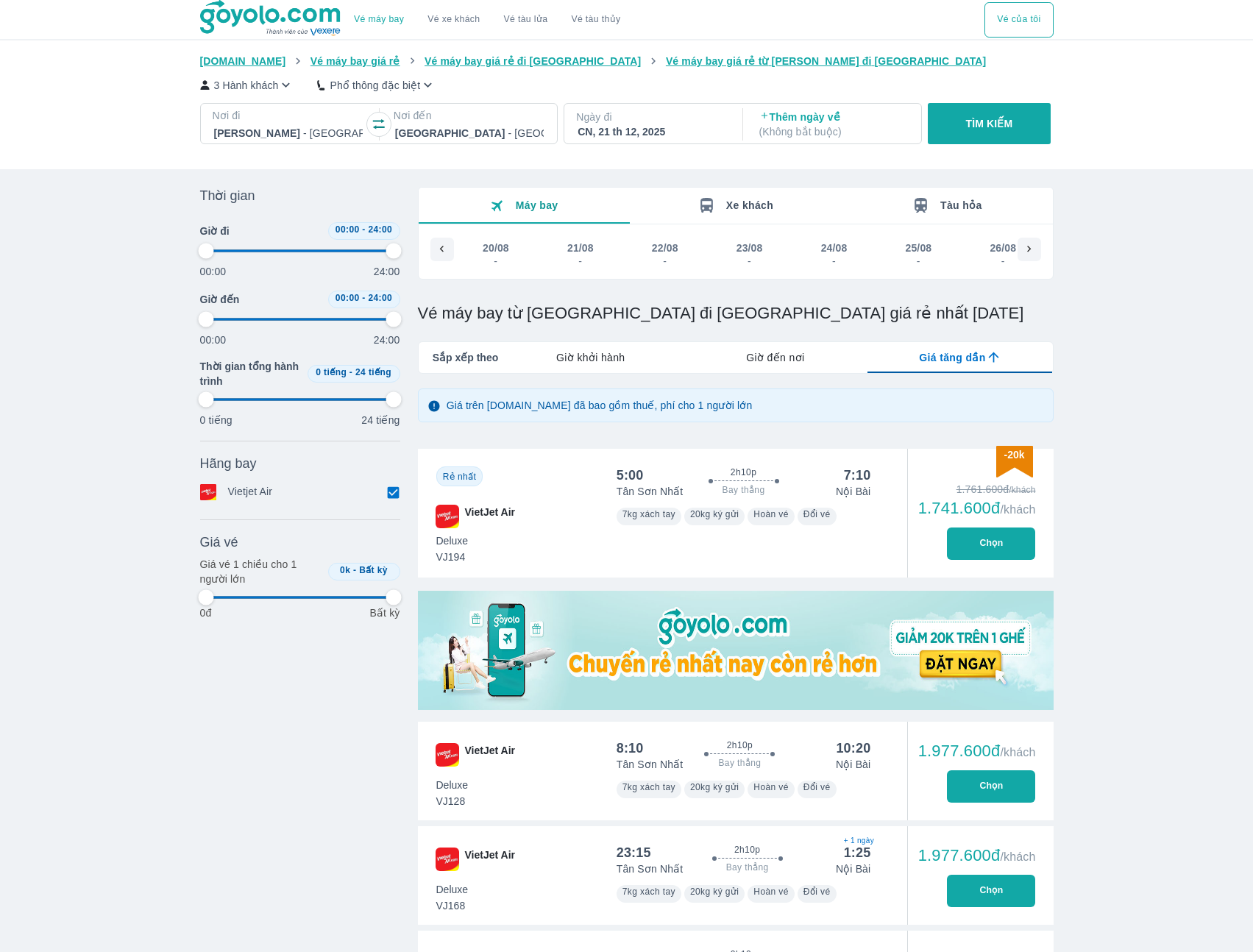
type input "97.9166666666667"
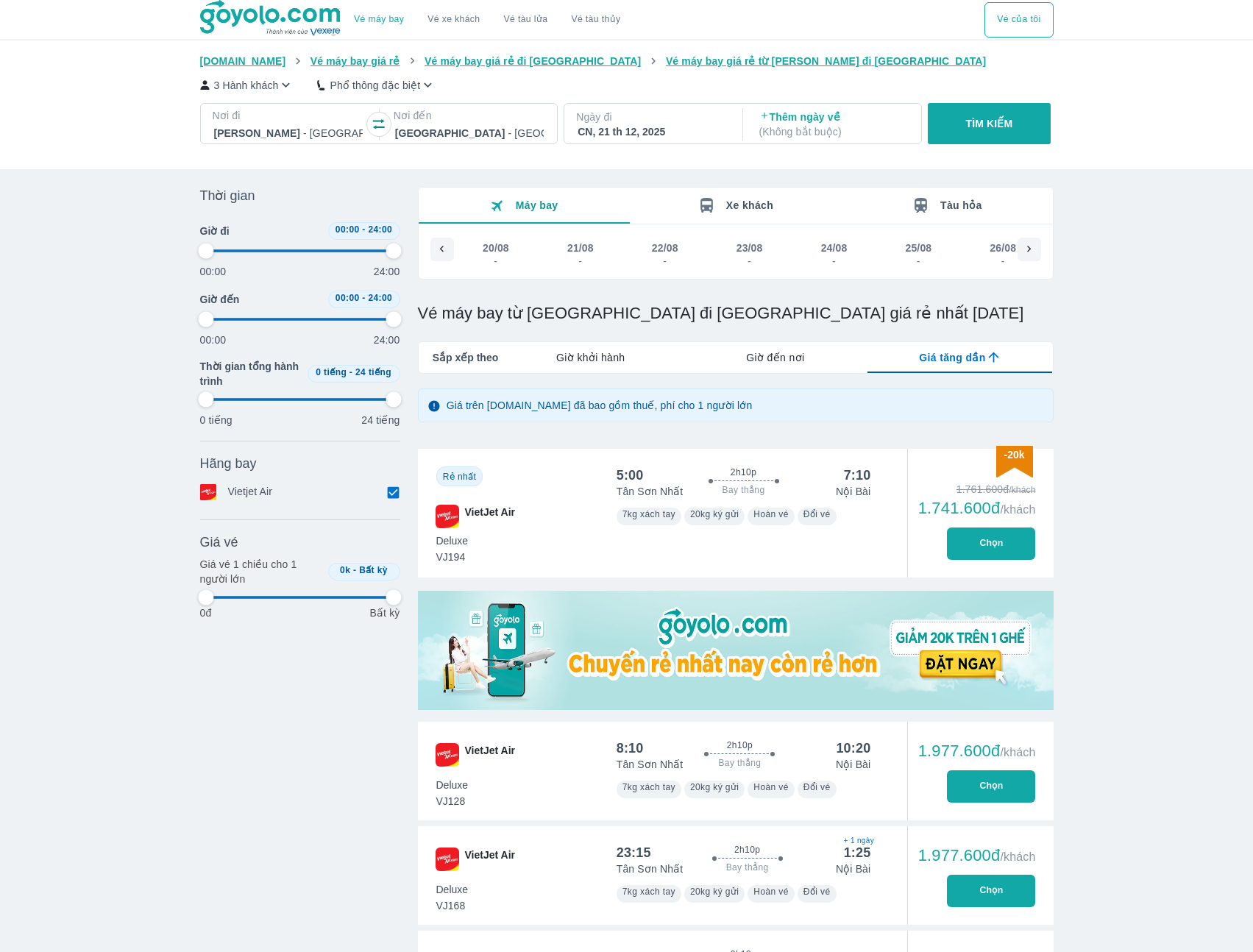
type input "97.9166666666667"
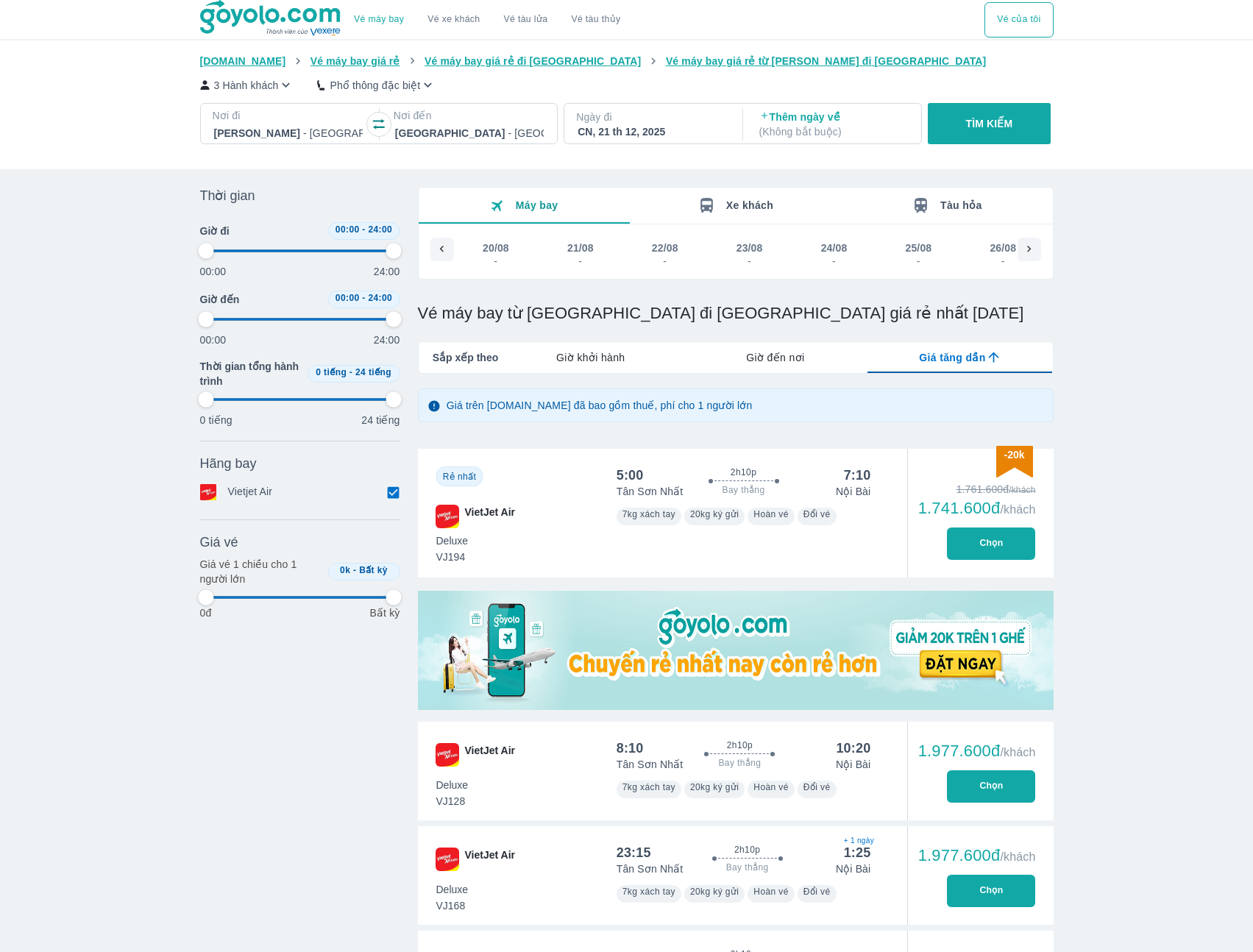
type input "97.9166666666667"
